Goal: Task Accomplishment & Management: Use online tool/utility

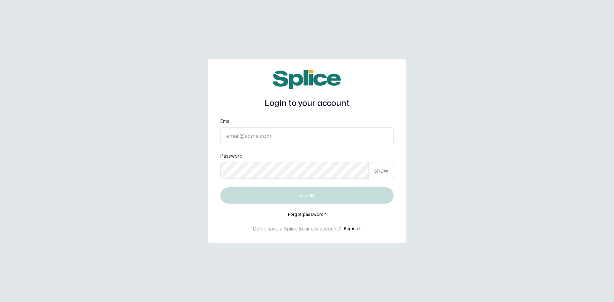
click at [254, 131] on input "Email" at bounding box center [306, 136] width 173 height 17
type input "[EMAIL_ADDRESS][DOMAIN_NAME]"
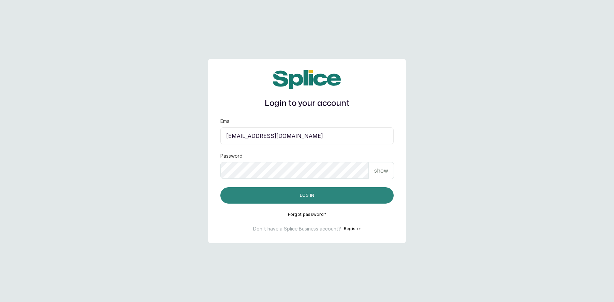
click at [299, 199] on button "Log in" at bounding box center [306, 196] width 173 height 16
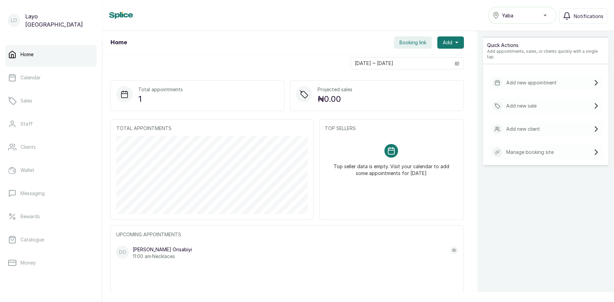
click at [420, 47] on button "Booking link" at bounding box center [413, 42] width 38 height 12
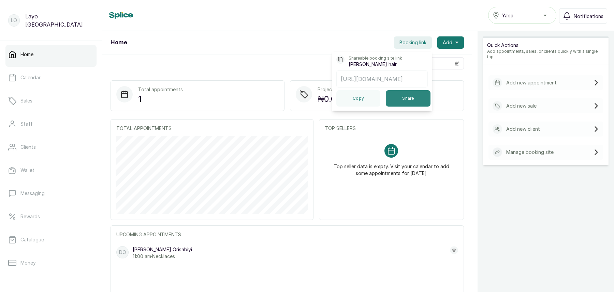
click at [406, 103] on button "Share" at bounding box center [408, 98] width 45 height 16
